Goal: Find specific page/section: Find specific page/section

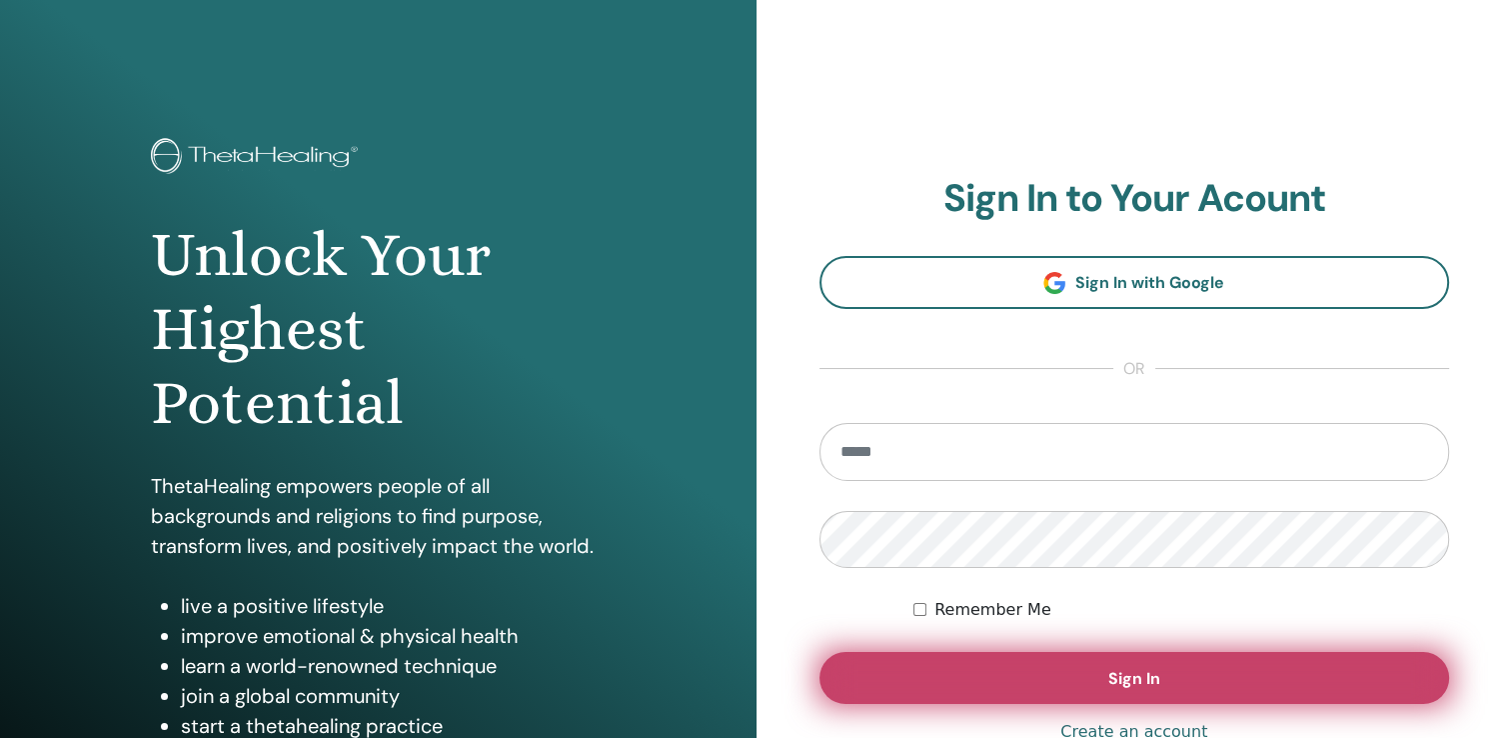
type input "**********"
click at [1144, 664] on button "Sign In" at bounding box center [1135, 678] width 631 height 52
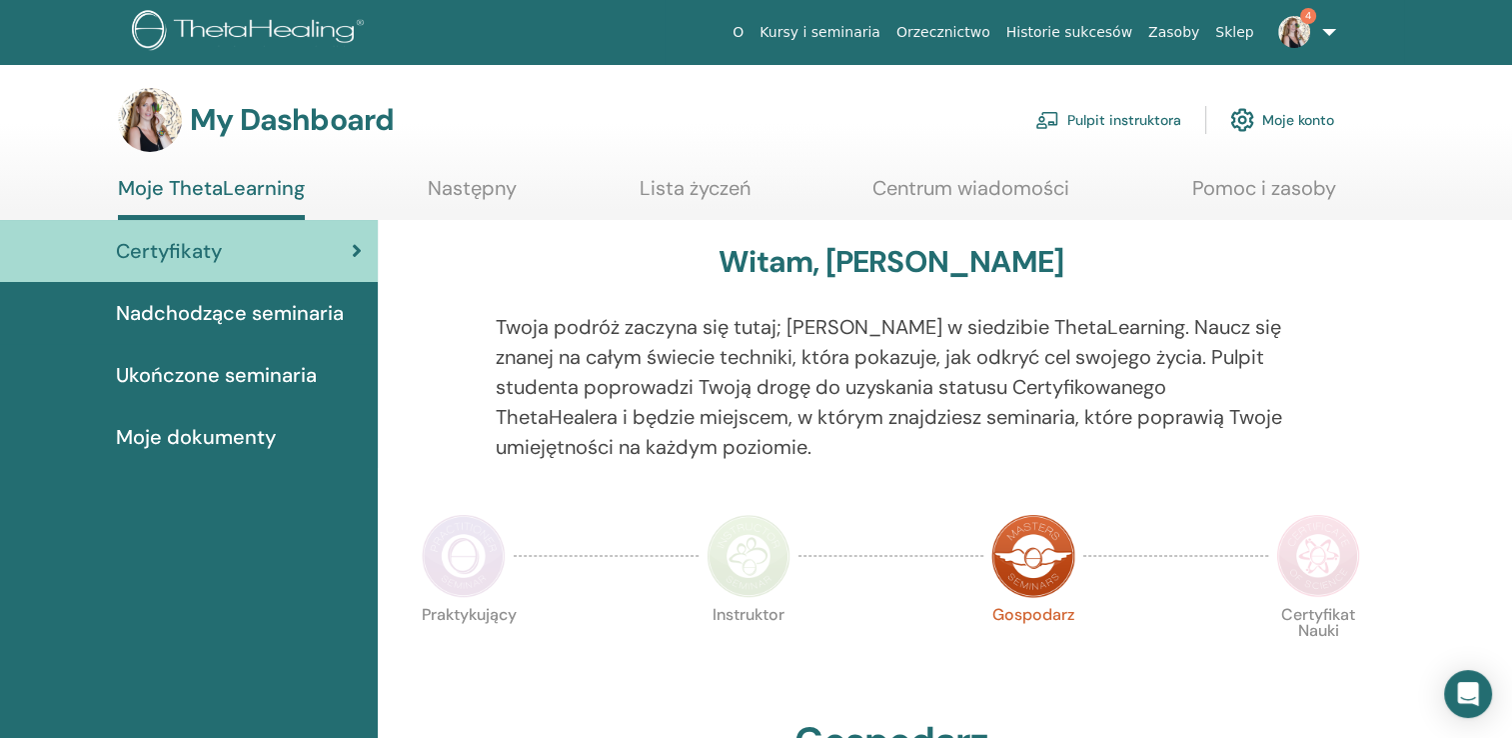
click at [187, 309] on span "Nadchodzące seminaria" at bounding box center [230, 313] width 228 height 30
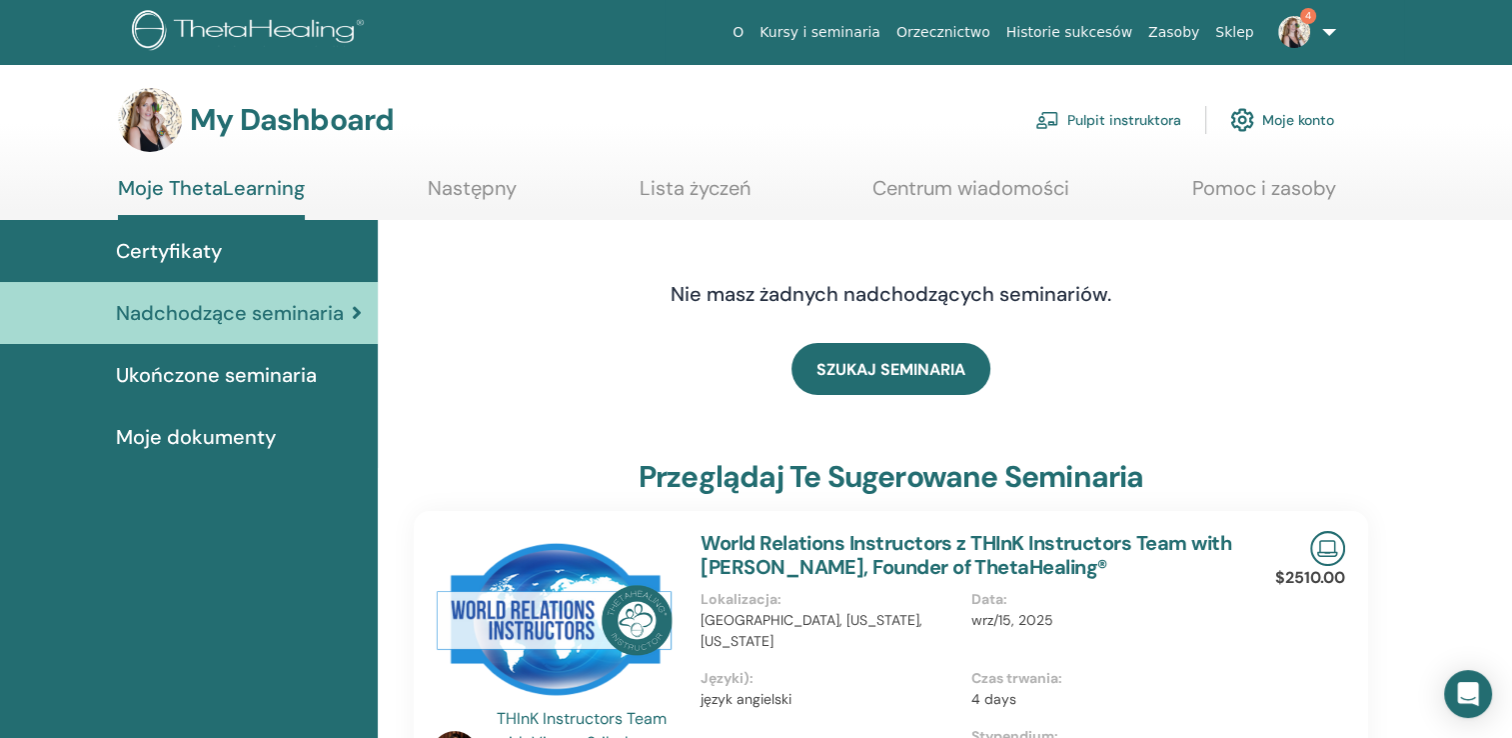
click at [1144, 120] on link "Pulpit instruktora" at bounding box center [1109, 120] width 146 height 44
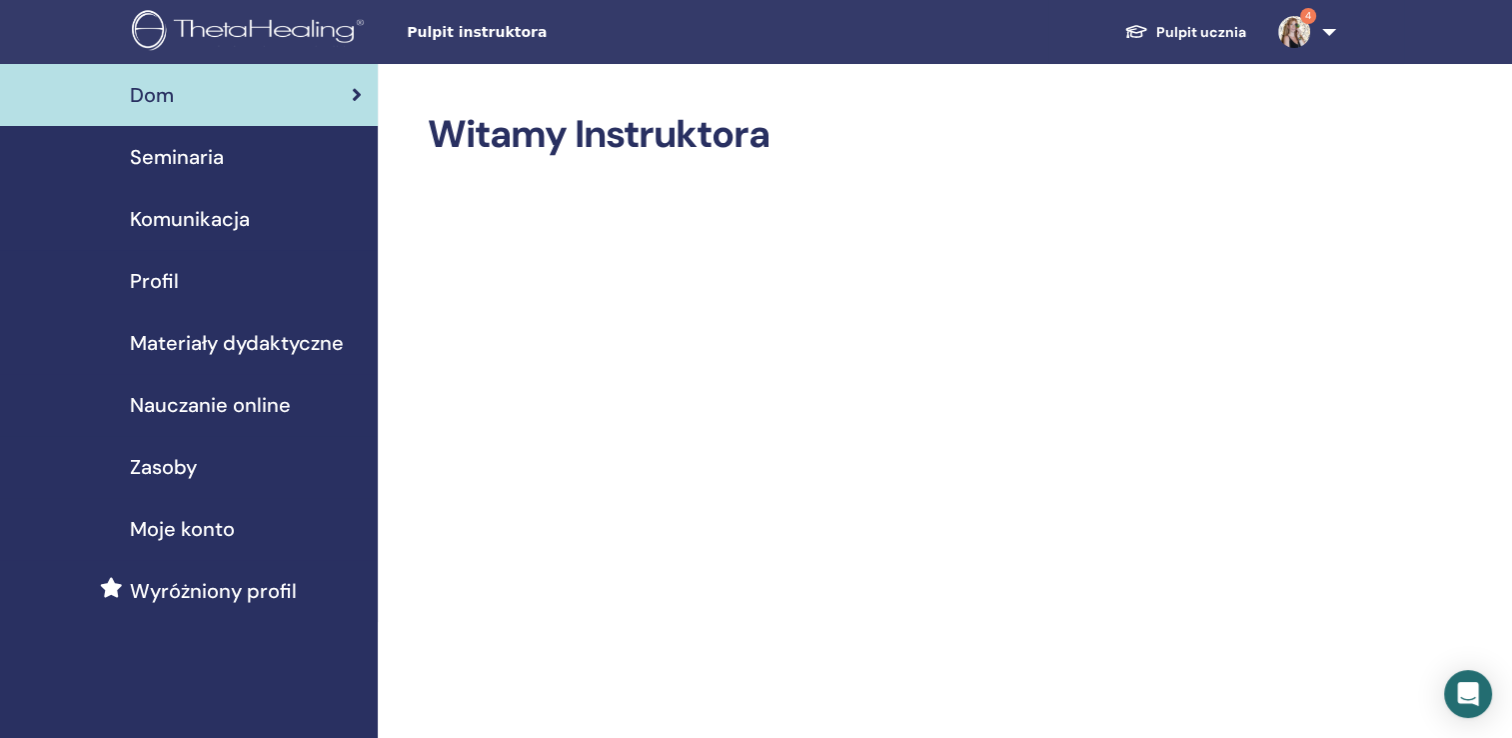
click at [189, 168] on span "Seminaria" at bounding box center [177, 157] width 94 height 30
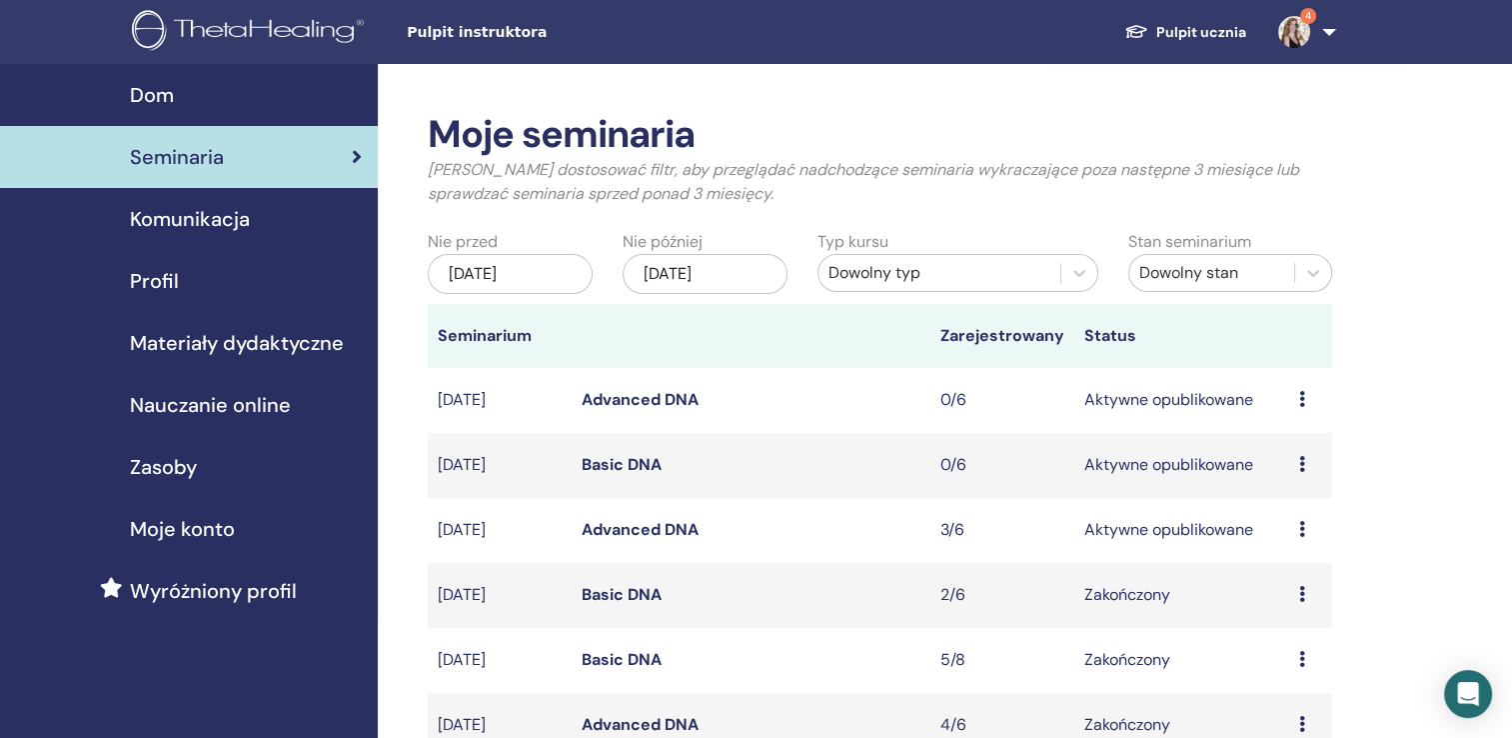
click at [671, 528] on link "Advanced DNA" at bounding box center [640, 529] width 117 height 21
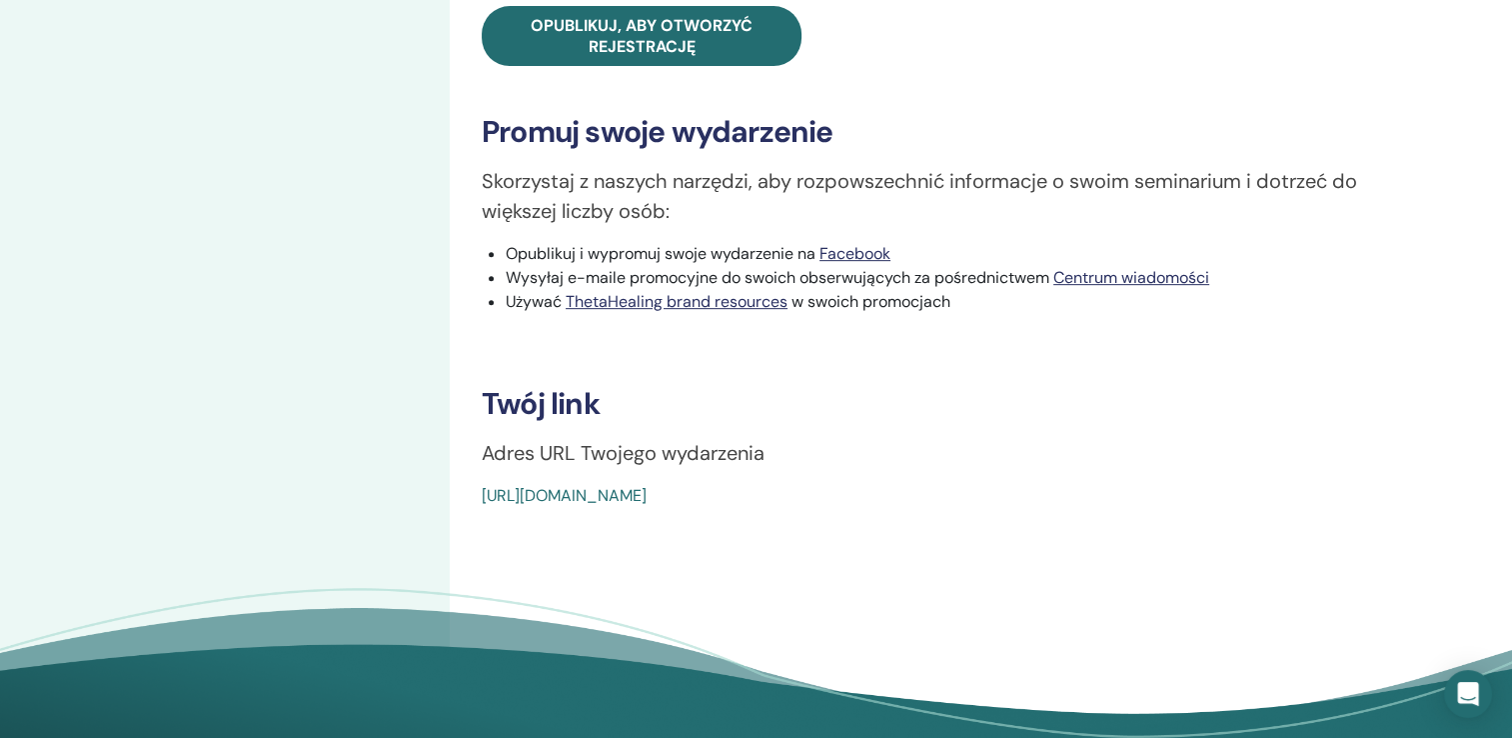
scroll to position [880, 0]
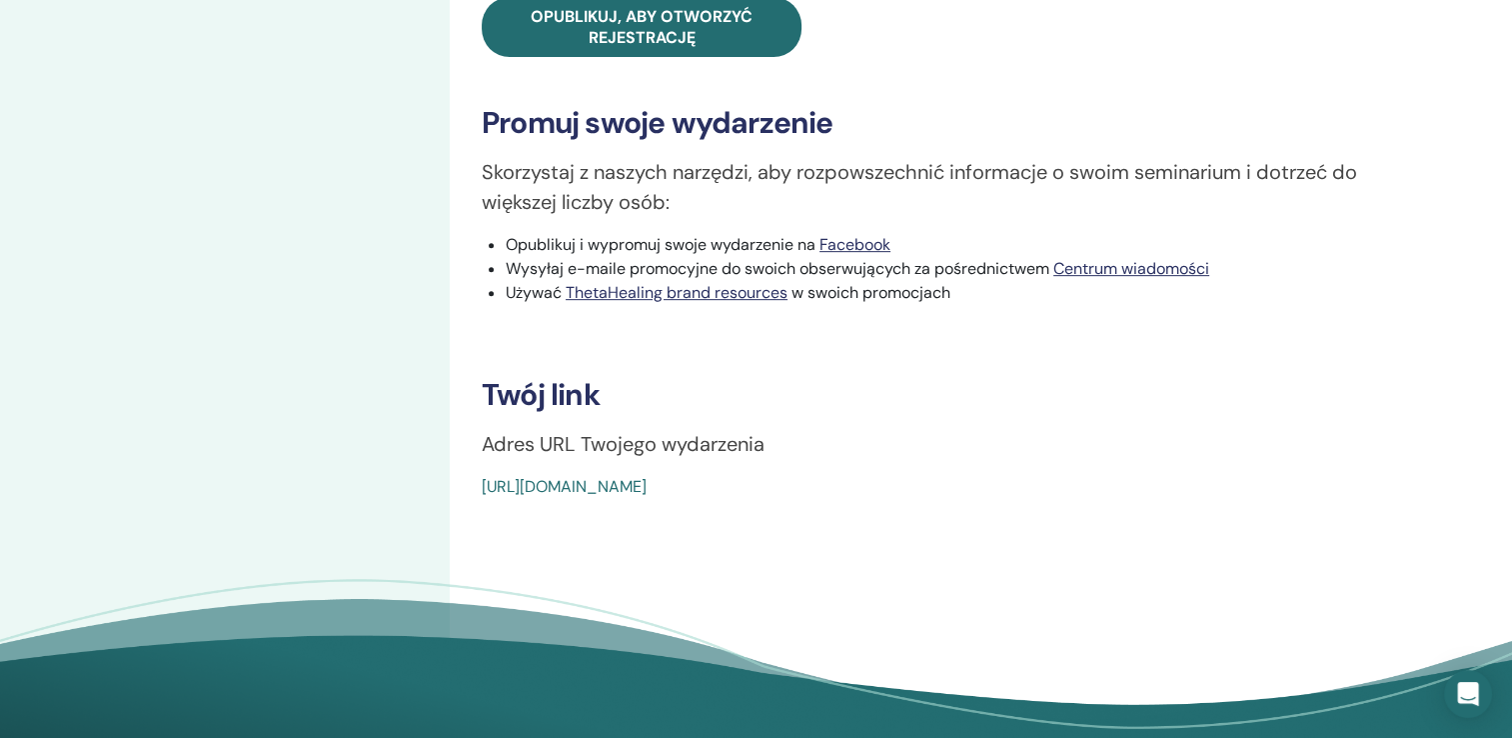
drag, startPoint x: 966, startPoint y: 482, endPoint x: 481, endPoint y: 503, distance: 485.3
copy link "[URL][DOMAIN_NAME]"
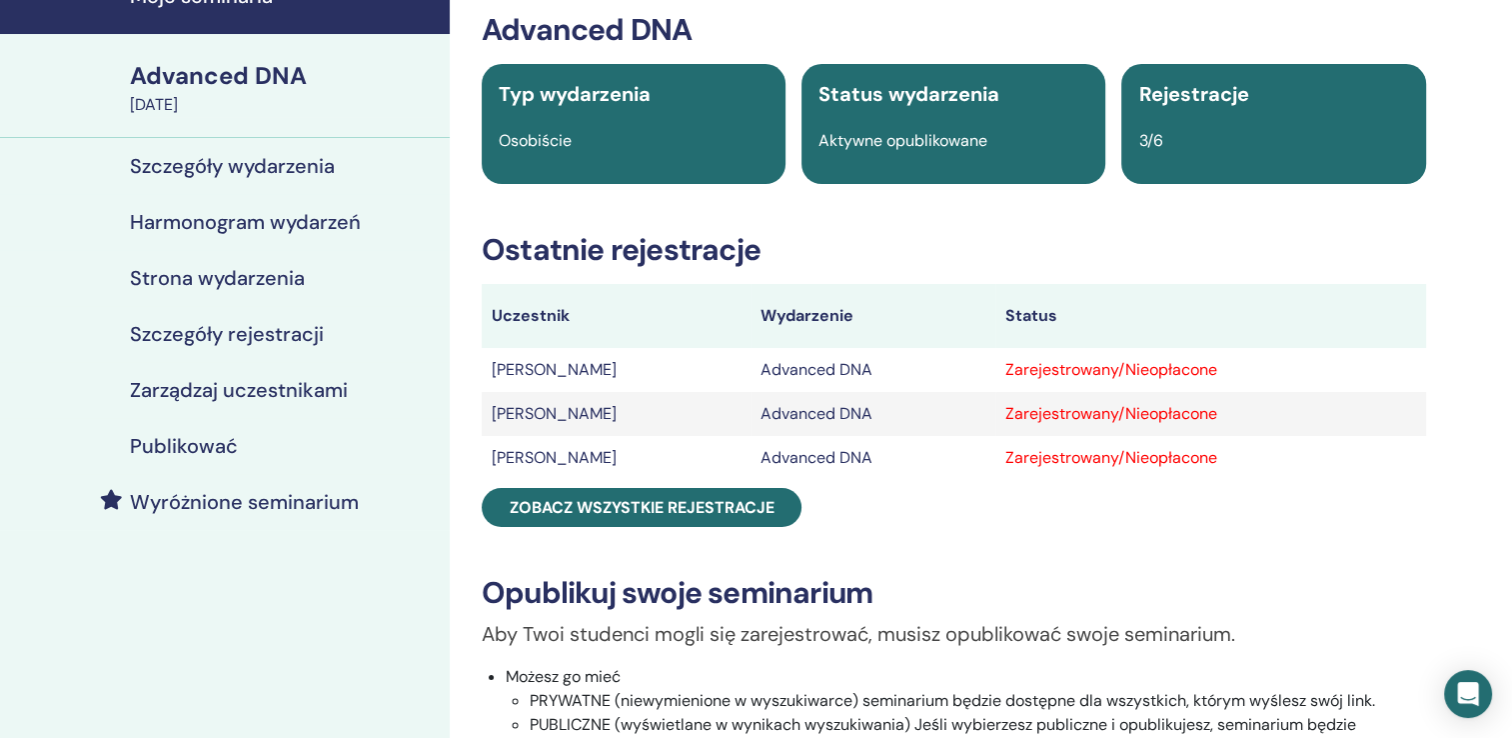
scroll to position [76, 0]
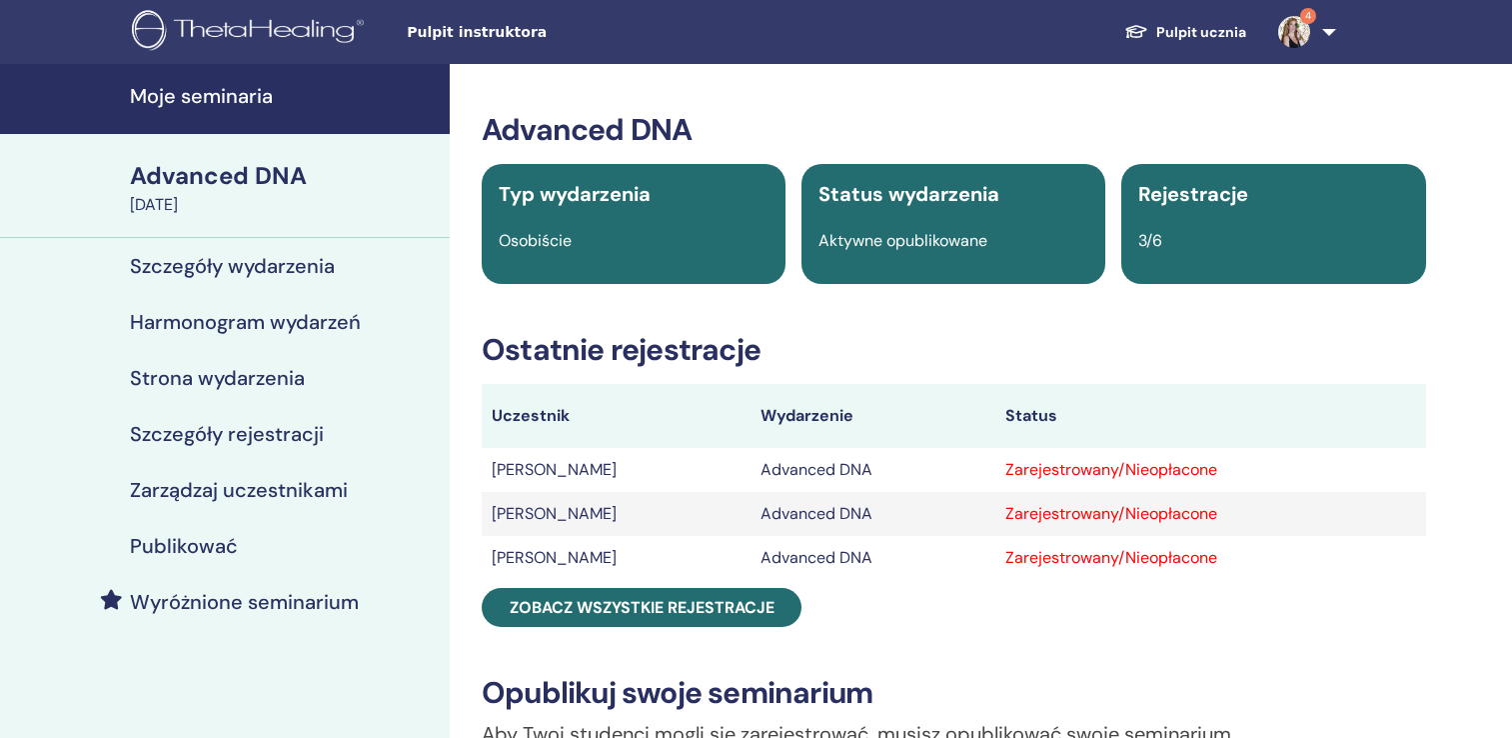
scroll to position [76, 0]
